Goal: Communication & Community: Connect with others

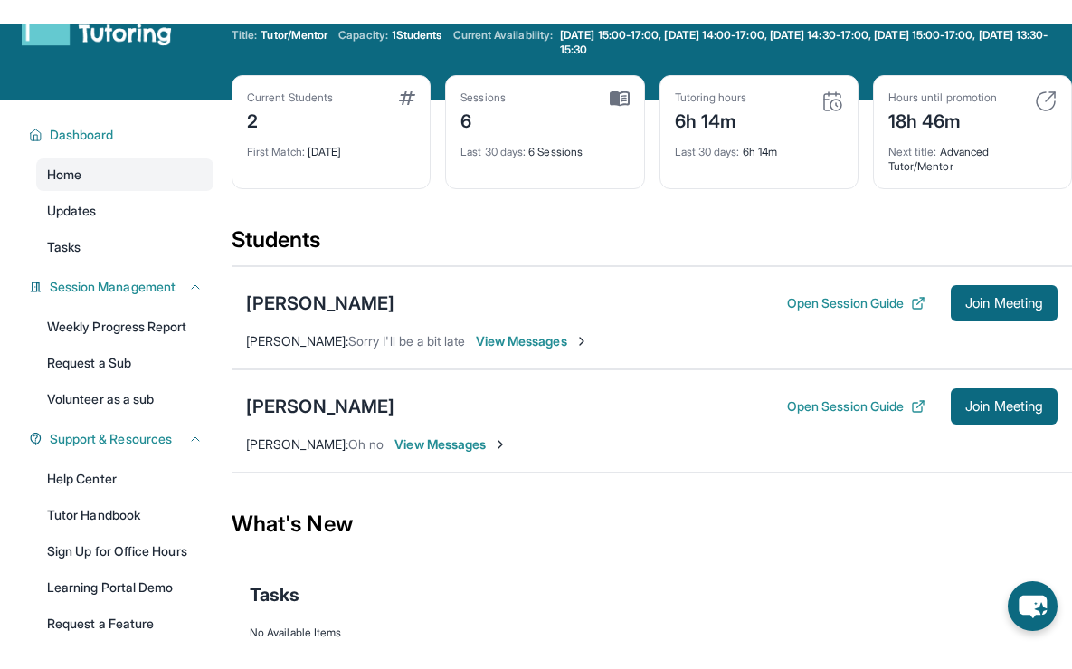
scroll to position [76, 0]
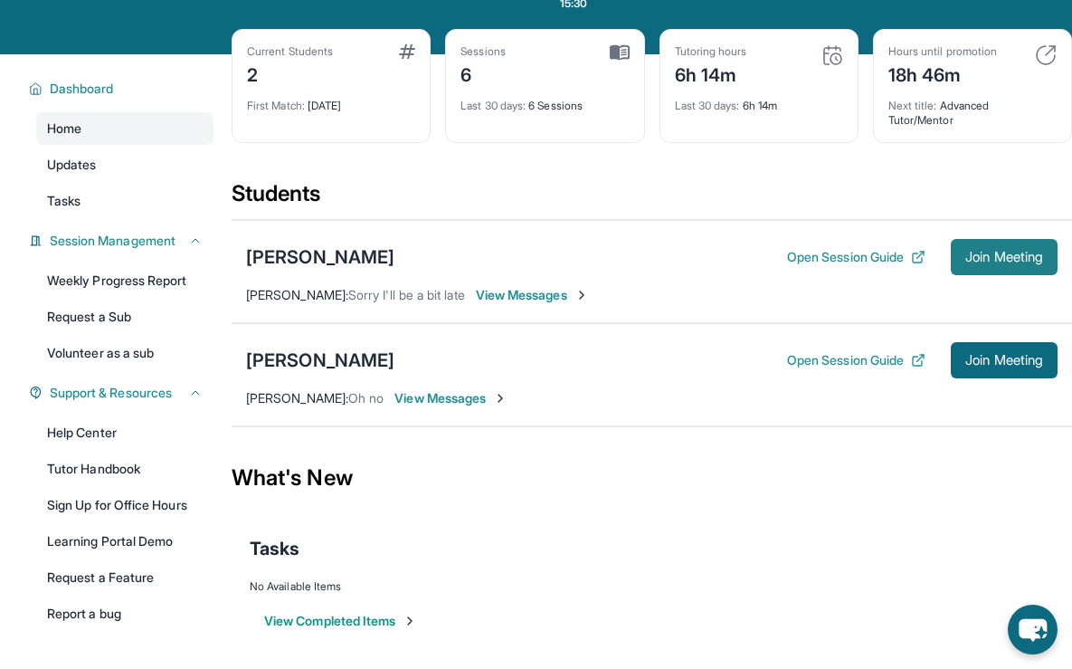
click at [987, 252] on span "Join Meeting" at bounding box center [1005, 257] width 78 height 11
click at [430, 404] on span "View Messages" at bounding box center [451, 398] width 113 height 18
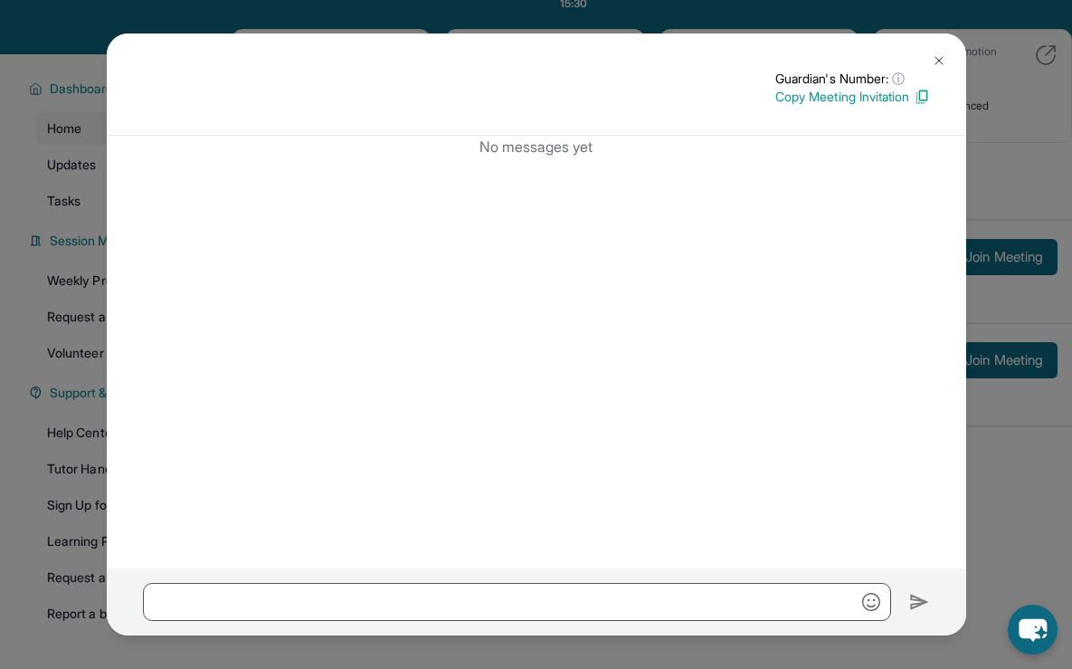
click at [946, 60] on img at bounding box center [939, 60] width 14 height 14
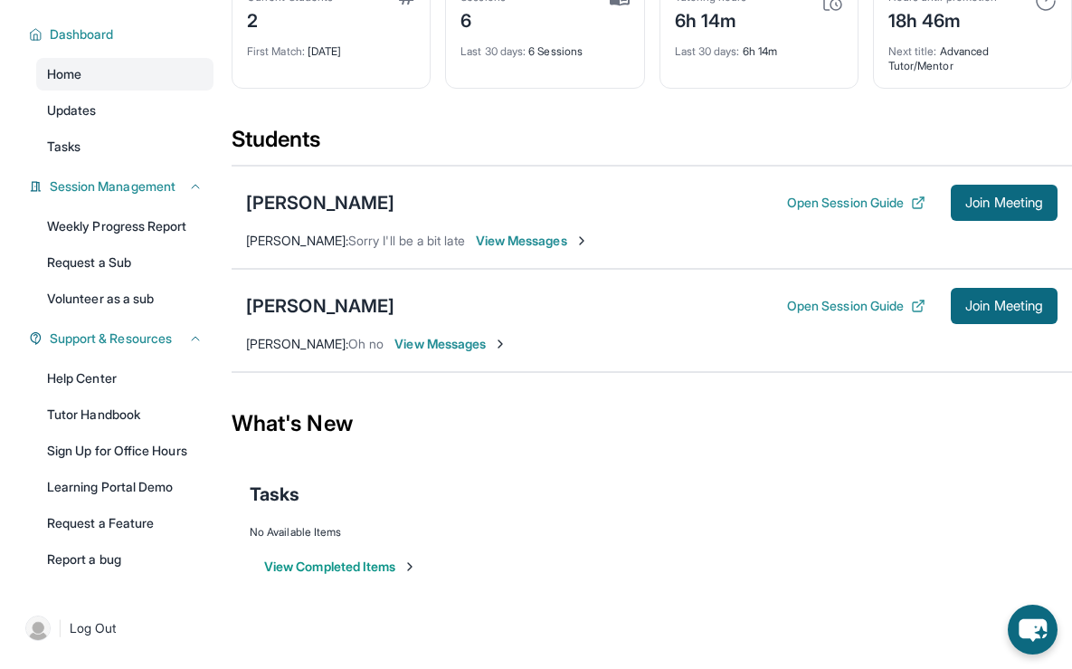
scroll to position [0, 0]
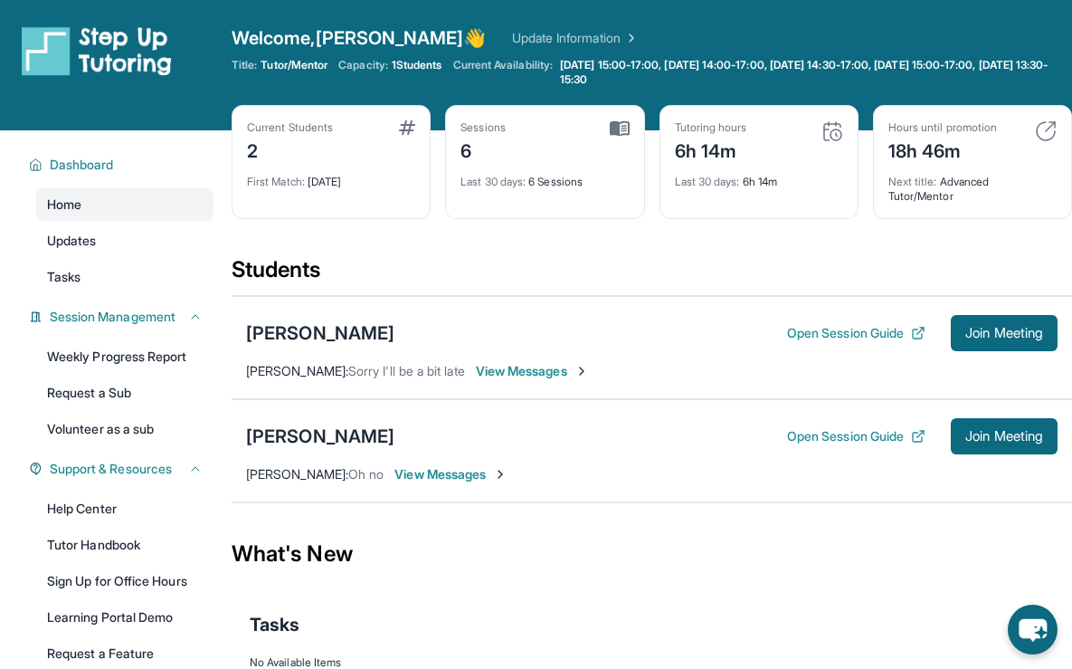
click at [388, 70] on span "Capacity:" at bounding box center [363, 65] width 50 height 14
drag, startPoint x: 384, startPoint y: 62, endPoint x: 470, endPoint y: 73, distance: 86.8
click at [470, 73] on div "Title: Tutor/Mentor Capacity: 1 Students Current Availability: [DATE] 15:00-17:…" at bounding box center [652, 72] width 841 height 29
click at [515, 26] on div "Welcome, [PERSON_NAME] 👋 Update Information" at bounding box center [652, 37] width 841 height 25
click at [491, 369] on span "View Messages" at bounding box center [532, 371] width 113 height 18
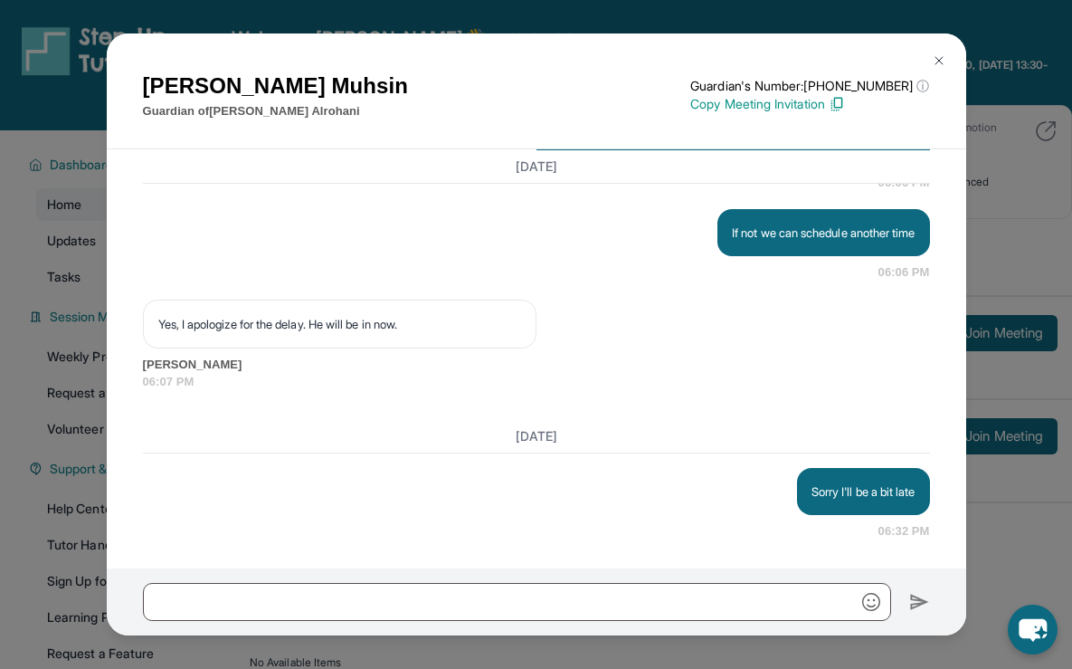
scroll to position [4315, 0]
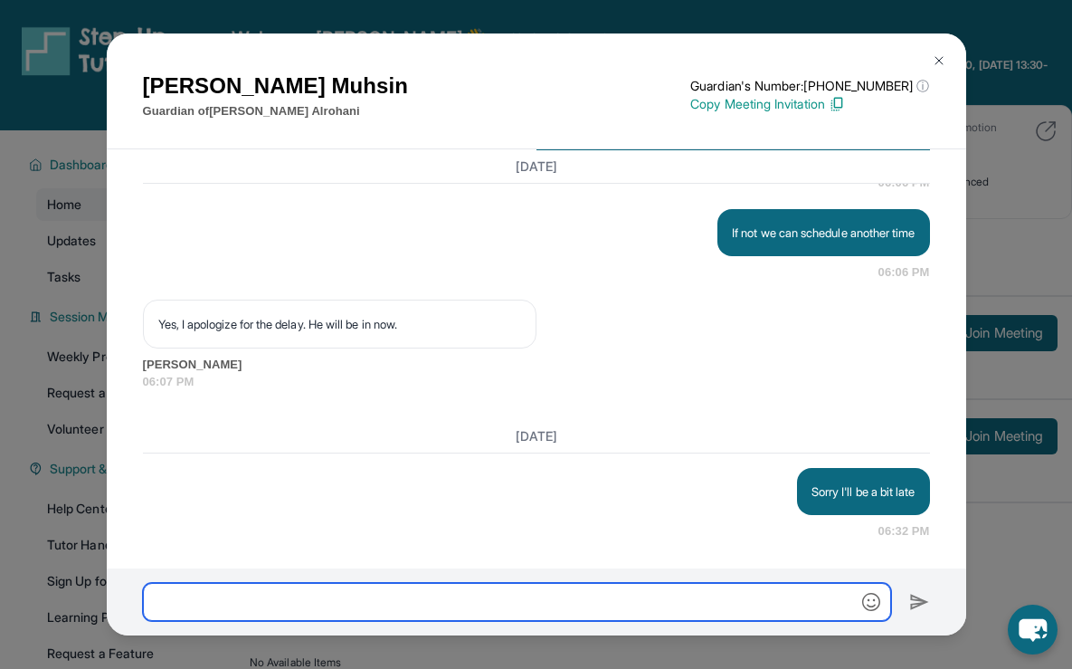
click at [416, 596] on input "text" at bounding box center [517, 602] width 748 height 38
type input "**********"
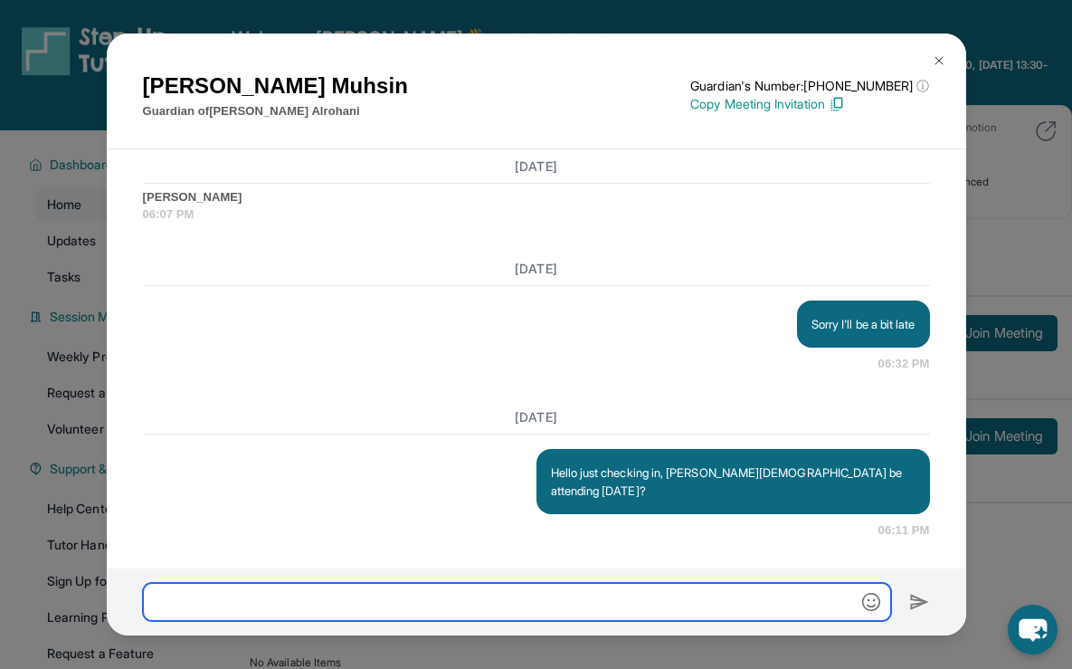
scroll to position [4465, 0]
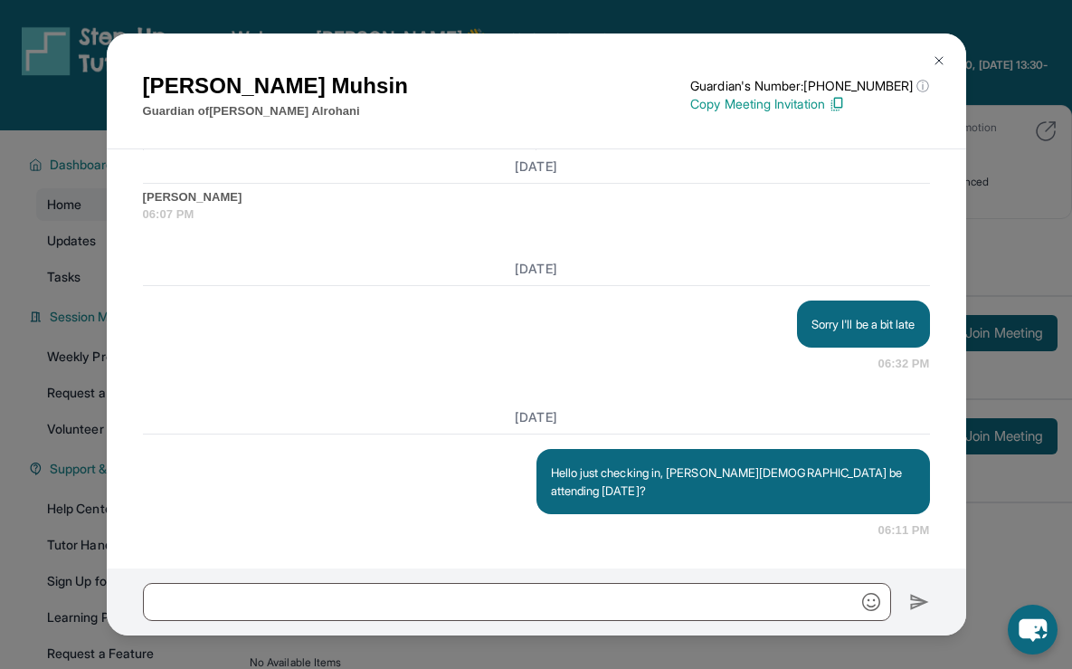
click at [947, 52] on button at bounding box center [939, 61] width 36 height 36
